Goal: Navigation & Orientation: Find specific page/section

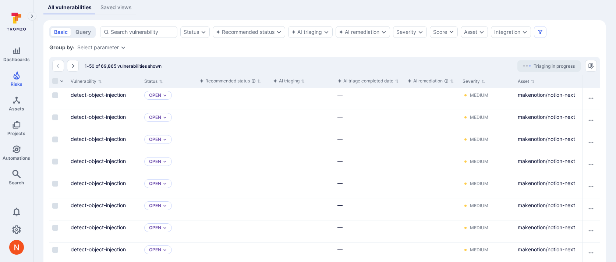
scroll to position [151, 0]
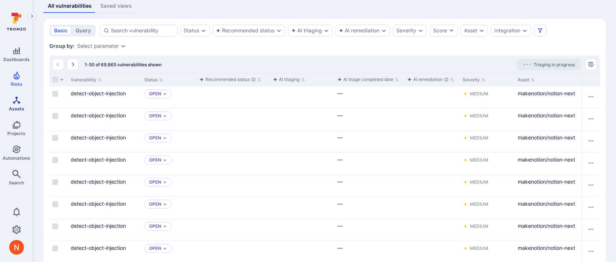
click at [16, 102] on icon "Assets" at bounding box center [16, 100] width 9 height 9
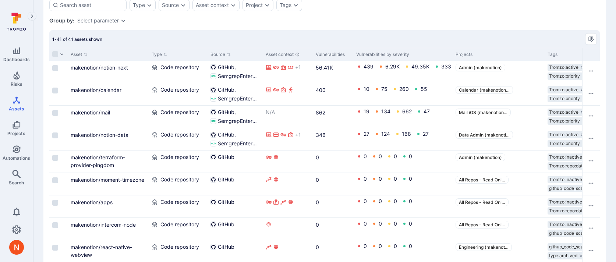
scroll to position [170, 0]
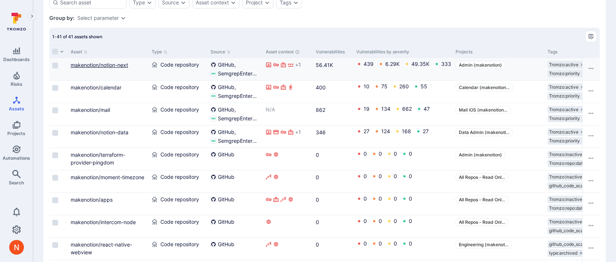
click at [116, 63] on link "makenotion/notion-next" at bounding box center [99, 65] width 57 height 6
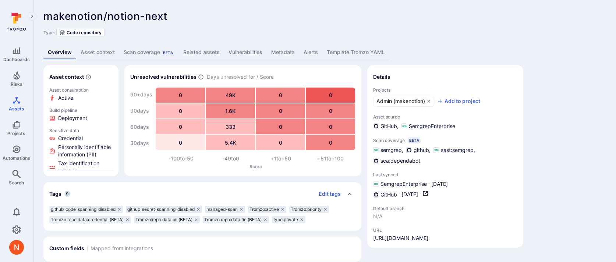
click at [576, 141] on div "Asset context Asset consumption Active Build pipeline Deployment Sensitive data…" at bounding box center [324, 163] width 563 height 197
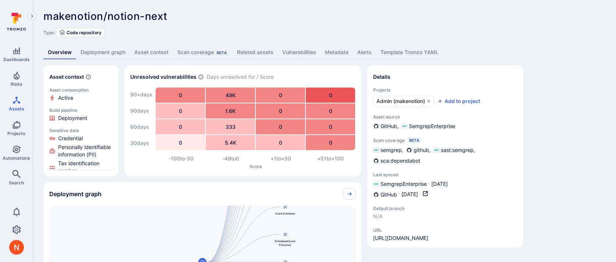
click at [281, 42] on div "makenotion/notion-next ... Show more Type: Code repository Overview Deployment …" at bounding box center [324, 215] width 583 height 430
click at [273, 25] on div "makenotion/notion-next ... Show more Type: Code repository" at bounding box center [324, 23] width 563 height 27
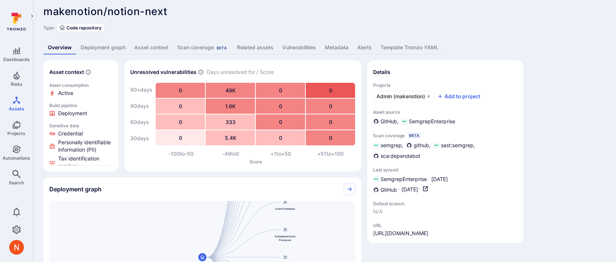
click at [108, 44] on link "Deployment graph" at bounding box center [103, 48] width 54 height 14
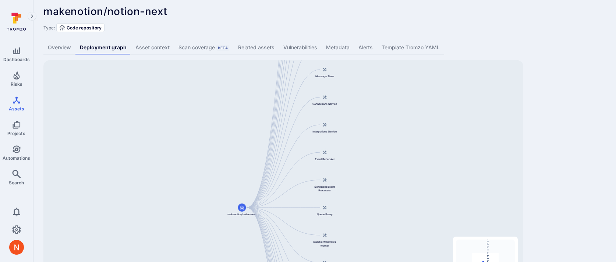
drag, startPoint x: 356, startPoint y: 109, endPoint x: 348, endPoint y: 230, distance: 121.1
click at [348, 230] on div "Main Server makenotion/notion-next Public API Server Message Processor Front We…" at bounding box center [283, 176] width 480 height 232
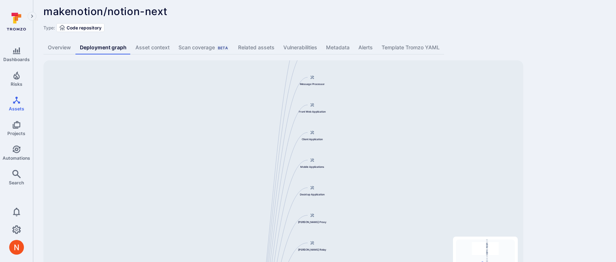
drag, startPoint x: 398, startPoint y: 124, endPoint x: 392, endPoint y: 238, distance: 114.3
click at [392, 239] on div "Main Server makenotion/notion-next Public API Server Message Processor Front We…" at bounding box center [283, 176] width 480 height 232
drag, startPoint x: 367, startPoint y: 130, endPoint x: 367, endPoint y: 263, distance: 133.3
click at [367, 257] on html "Dashboards Risks Assets Projects Automations Search 0 Assets Assets Pull reques…" at bounding box center [308, 126] width 616 height 262
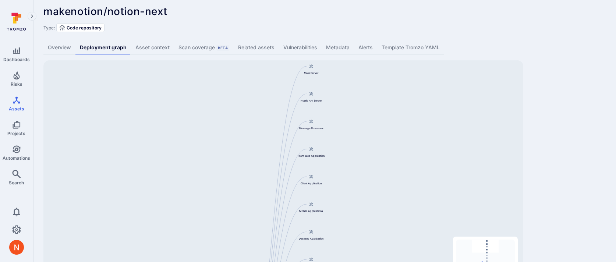
drag, startPoint x: 368, startPoint y: 194, endPoint x: 368, endPoint y: 94, distance: 99.8
click at [368, 95] on div "Main Server makenotion/notion-next Public API Server Message Processor Front We…" at bounding box center [283, 176] width 480 height 232
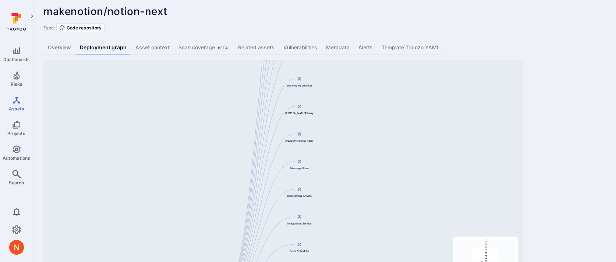
drag, startPoint x: 370, startPoint y: 202, endPoint x: 359, endPoint y: 35, distance: 167.6
click at [359, 37] on div "makenotion/notion-next ... Show more Type: Code repository Overview Deployment …" at bounding box center [324, 149] width 583 height 308
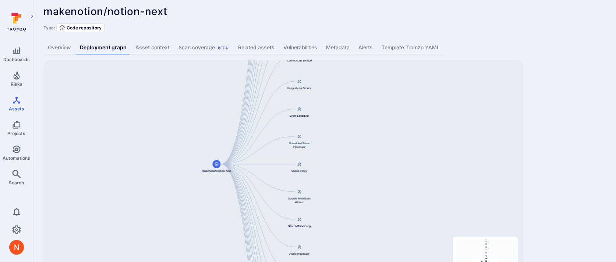
drag, startPoint x: 354, startPoint y: 229, endPoint x: 354, endPoint y: 96, distance: 132.9
click at [354, 96] on div "Main Server makenotion/notion-next Public API Server Message Processor Front We…" at bounding box center [283, 176] width 480 height 232
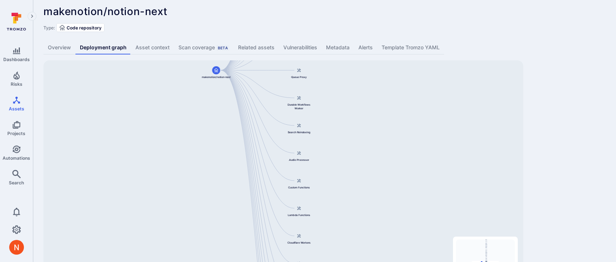
drag, startPoint x: 352, startPoint y: 198, endPoint x: 349, endPoint y: 90, distance: 107.6
click at [351, 92] on div "Main Server makenotion/notion-next Public API Server Message Processor Front We…" at bounding box center [283, 176] width 480 height 232
drag, startPoint x: 359, startPoint y: 196, endPoint x: 350, endPoint y: 74, distance: 121.9
click at [350, 74] on div "Main Server makenotion/notion-next Public API Server Message Processor Front We…" at bounding box center [283, 176] width 480 height 232
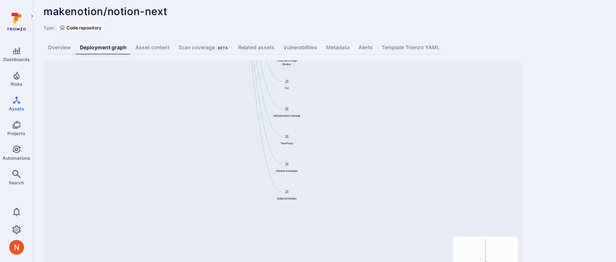
drag, startPoint x: 348, startPoint y: 216, endPoint x: 347, endPoint y: 53, distance: 162.4
click at [347, 53] on div "makenotion/notion-next ... Show more Type: Code repository Overview Deployment …" at bounding box center [324, 149] width 583 height 308
drag, startPoint x: 327, startPoint y: 122, endPoint x: 312, endPoint y: 238, distance: 117.0
click at [312, 238] on div "Main Server makenotion/notion-next Public API Server Message Processor Front We…" at bounding box center [283, 176] width 480 height 232
